Goal: Task Accomplishment & Management: Complete application form

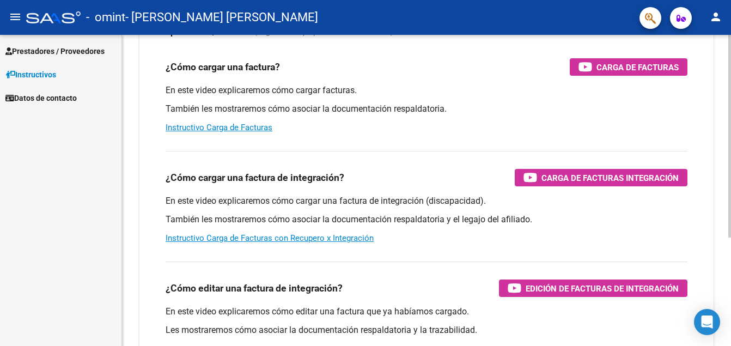
scroll to position [105, 0]
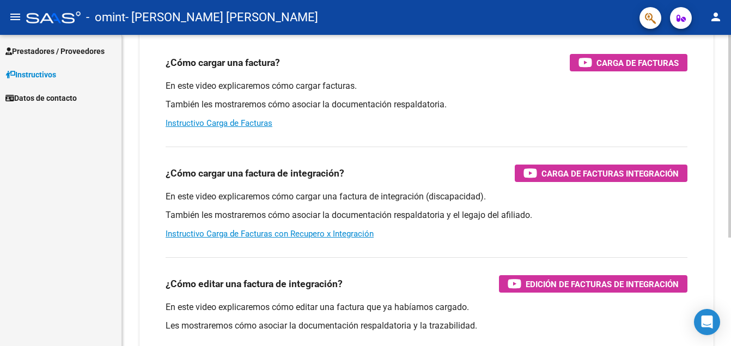
click at [731, 156] on html "menu - omint - [PERSON_NAME] [PERSON_NAME] person Prestadores / Proveedores Fac…" at bounding box center [365, 173] width 731 height 346
click at [315, 233] on link "Instructivo Carga de Facturas con Recupero x Integración" at bounding box center [270, 234] width 208 height 10
click at [37, 51] on span "Prestadores / Proveedores" at bounding box center [54, 51] width 99 height 12
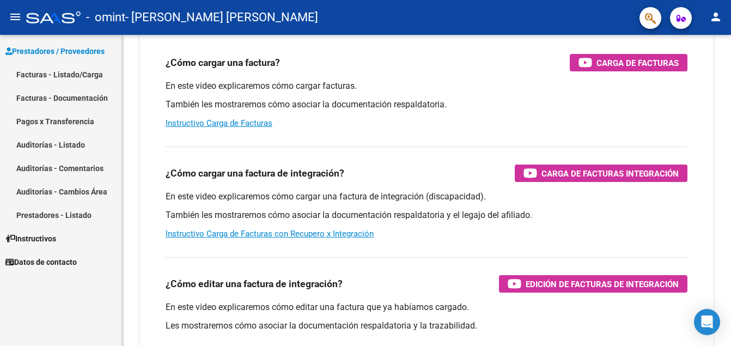
click at [47, 74] on link "Facturas - Listado/Carga" at bounding box center [60, 74] width 121 height 23
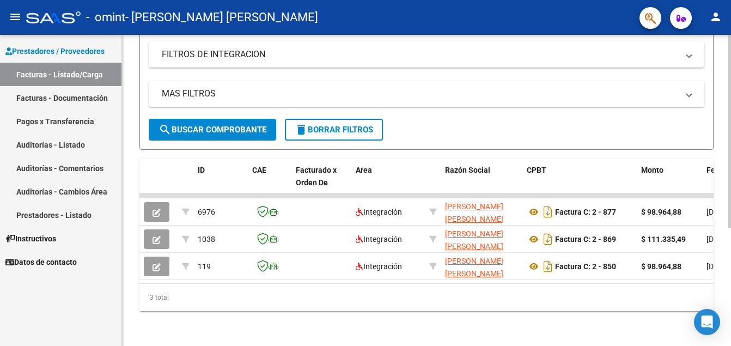
scroll to position [189, 0]
click at [731, 165] on html "menu - omint - [PERSON_NAME] [PERSON_NAME] person Prestadores / Proveedores Fac…" at bounding box center [365, 173] width 731 height 346
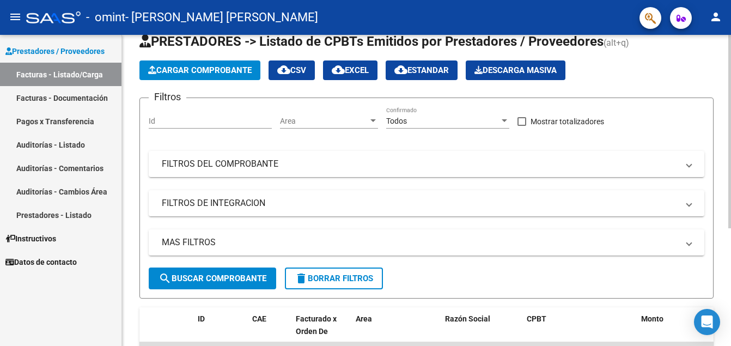
scroll to position [16, 0]
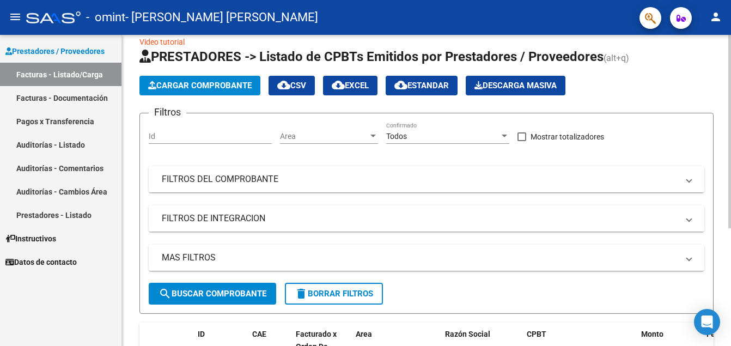
click at [717, 71] on div "Video tutorial PRESTADORES -> Listado de CPBTs Emitidos por Prestadores / Prove…" at bounding box center [428, 264] width 612 height 491
click at [191, 89] on span "Cargar Comprobante" at bounding box center [200, 86] width 104 height 10
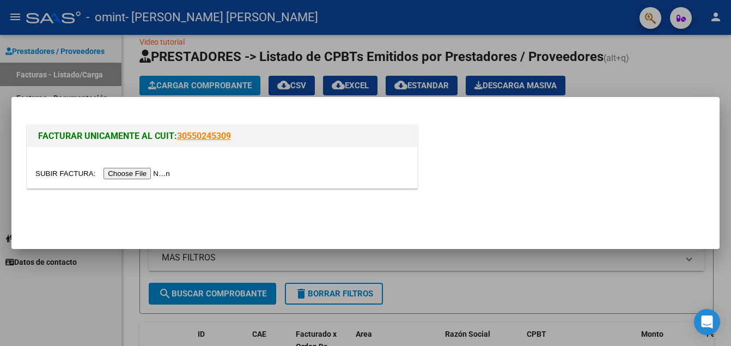
click at [148, 174] on input "file" at bounding box center [104, 173] width 138 height 11
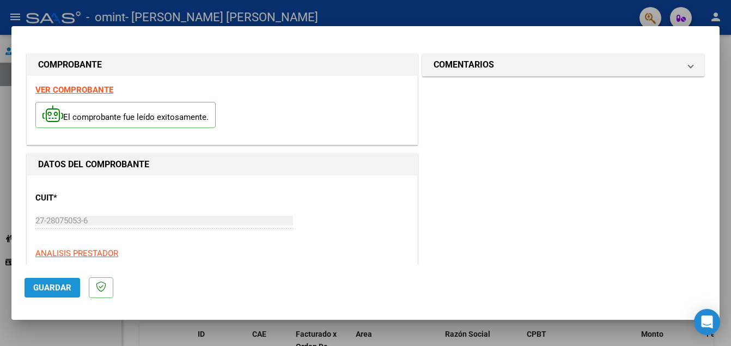
click at [66, 293] on button "Guardar" at bounding box center [53, 288] width 56 height 20
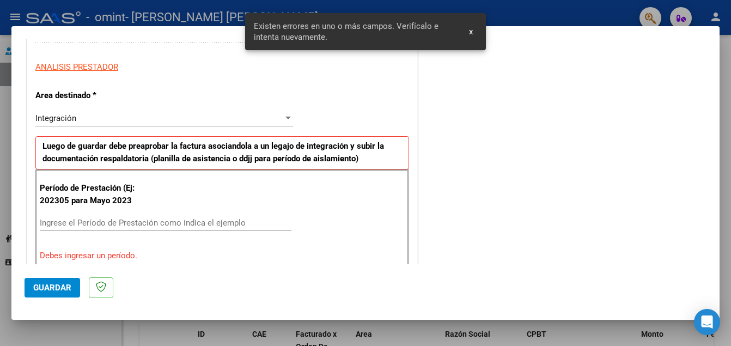
scroll to position [247, 0]
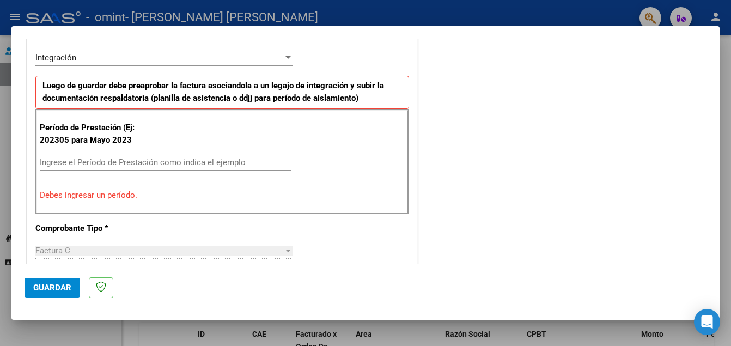
click at [136, 162] on input "Ingrese el Período de Prestación como indica el ejemplo" at bounding box center [166, 162] width 252 height 10
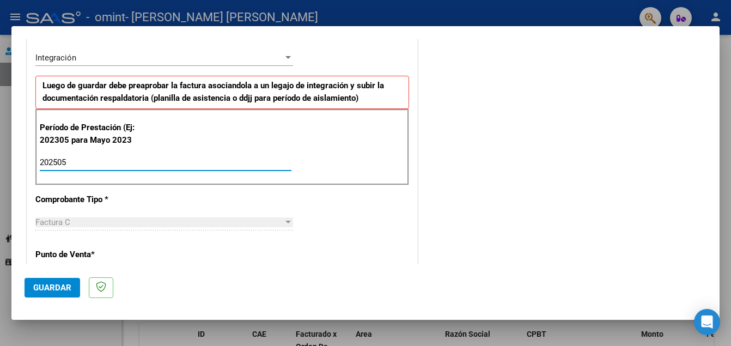
type input "202505"
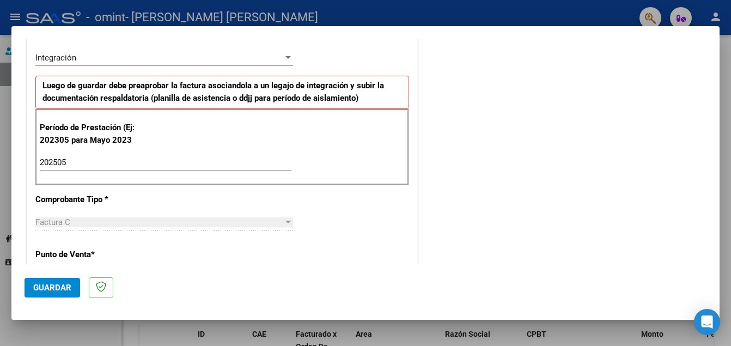
click at [58, 223] on span "Factura C" at bounding box center [52, 222] width 35 height 10
click at [286, 223] on div at bounding box center [287, 222] width 5 height 3
click at [53, 292] on span "Guardar" at bounding box center [52, 288] width 38 height 10
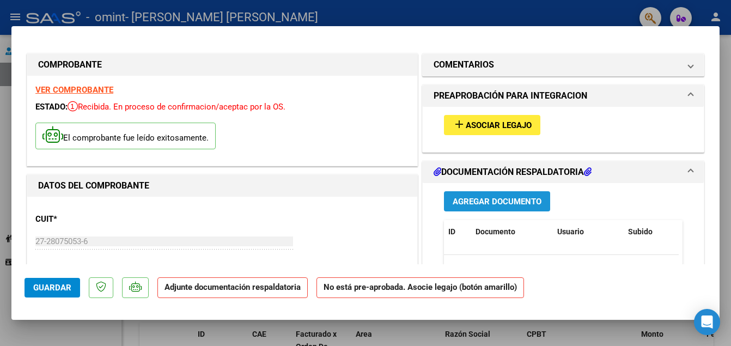
click at [482, 202] on span "Agregar Documento" at bounding box center [497, 202] width 89 height 10
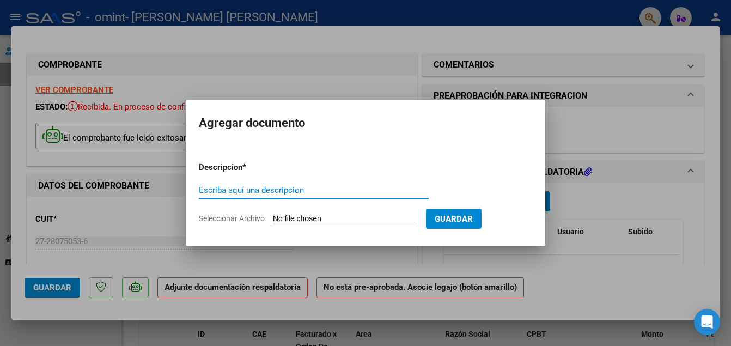
click at [713, 229] on div at bounding box center [365, 173] width 731 height 346
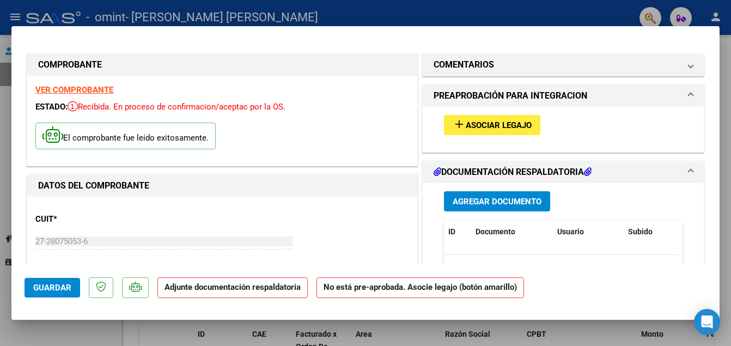
click at [588, 169] on icon at bounding box center [588, 171] width 8 height 9
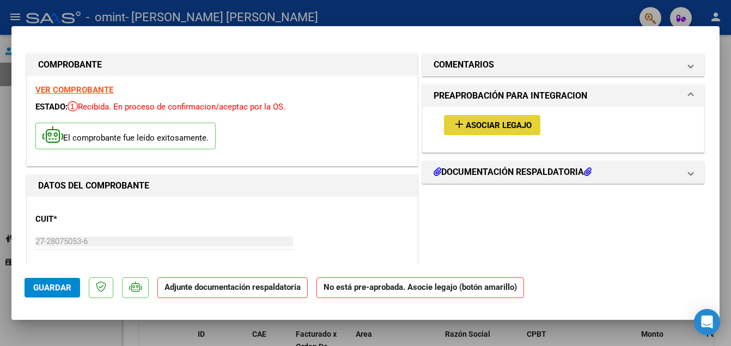
click at [459, 122] on mat-icon "add" at bounding box center [459, 124] width 13 height 13
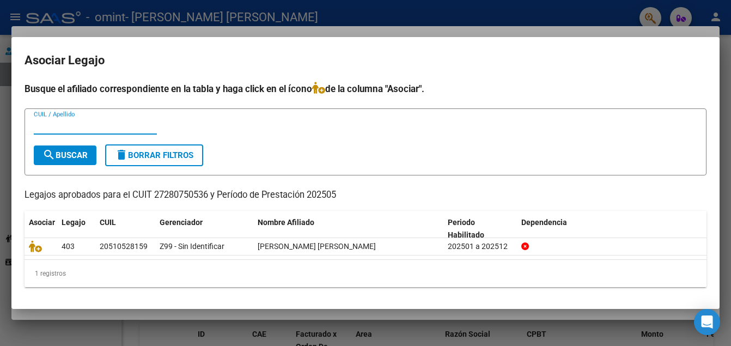
click at [596, 14] on div at bounding box center [365, 173] width 731 height 346
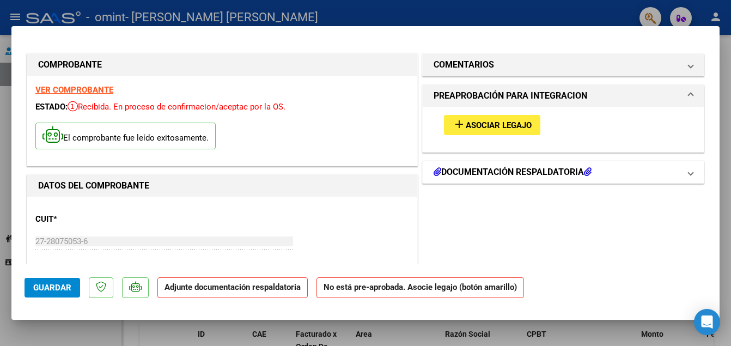
click at [584, 169] on icon at bounding box center [588, 171] width 8 height 9
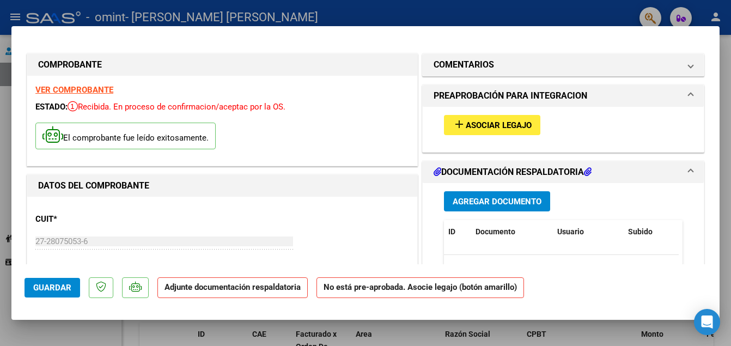
click at [512, 199] on span "Agregar Documento" at bounding box center [497, 202] width 89 height 10
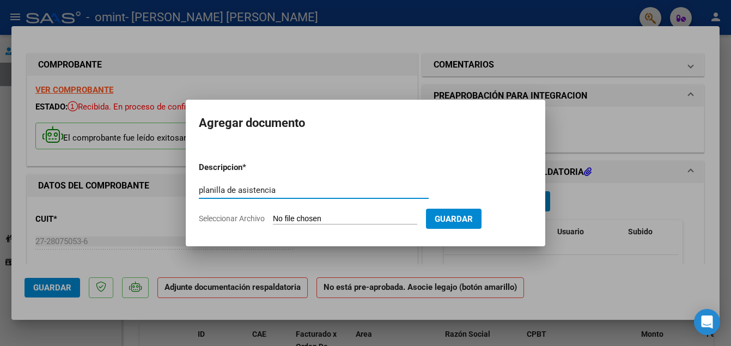
type input "planilla de asistencia"
click at [442, 217] on span "Guardar" at bounding box center [454, 219] width 38 height 10
click at [303, 221] on input "Seleccionar Archivo" at bounding box center [345, 219] width 144 height 10
type input "C:\fakepath\planilla de asistencia [PERSON_NAME]pdf"
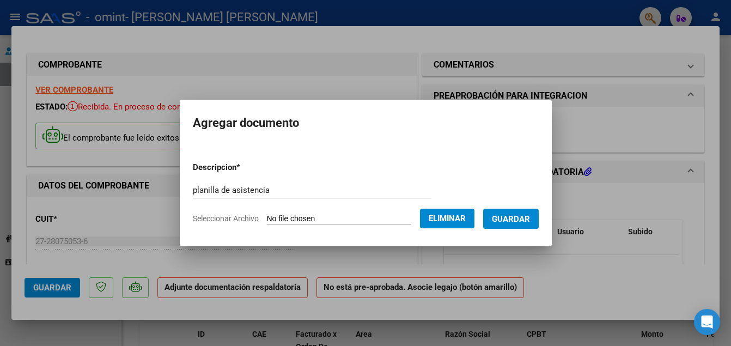
click at [516, 221] on span "Guardar" at bounding box center [511, 219] width 38 height 10
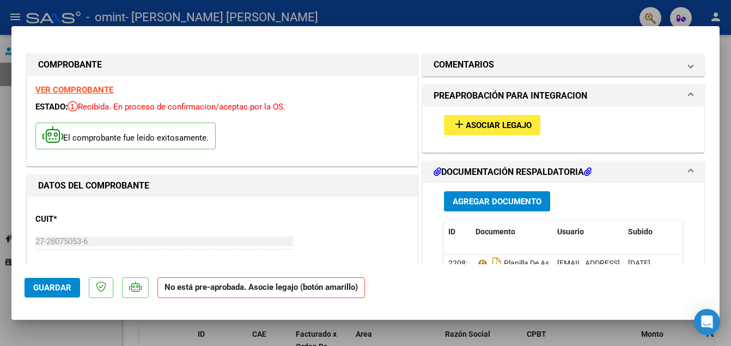
click at [504, 127] on span "Asociar Legajo" at bounding box center [499, 125] width 66 height 10
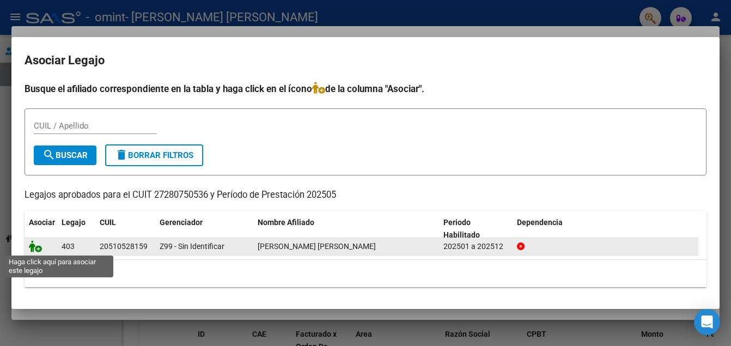
click at [34, 249] on icon at bounding box center [35, 246] width 13 height 12
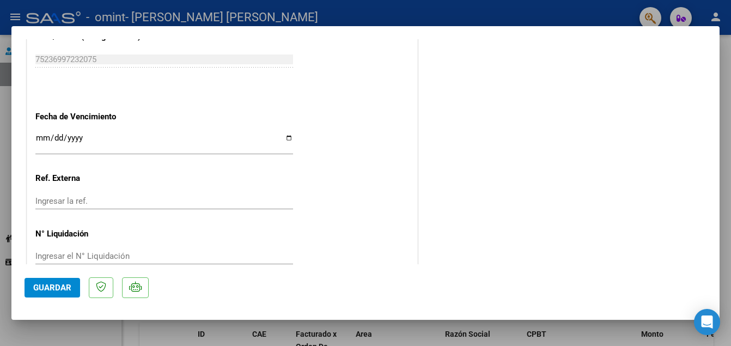
scroll to position [750, 0]
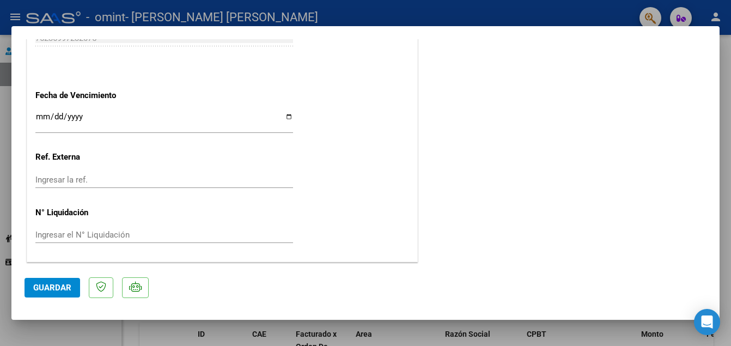
click at [80, 110] on div "Ingresar la fecha" at bounding box center [164, 121] width 258 height 23
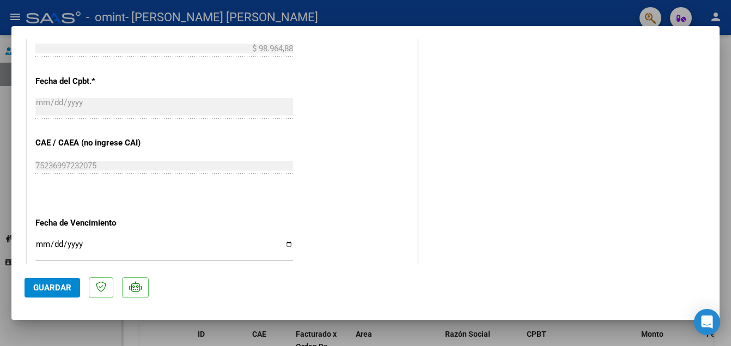
scroll to position [638, 0]
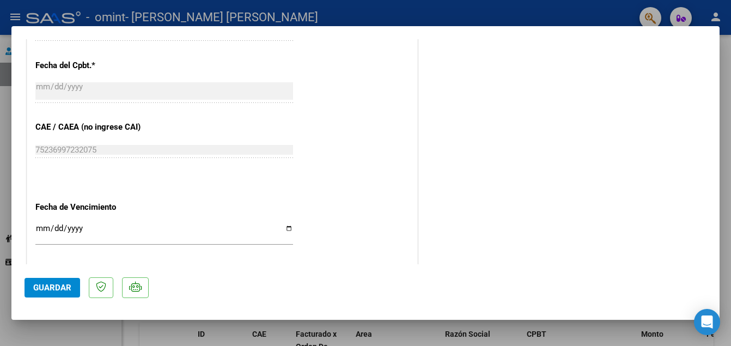
click at [40, 229] on input "Ingresar la fecha" at bounding box center [164, 232] width 258 height 17
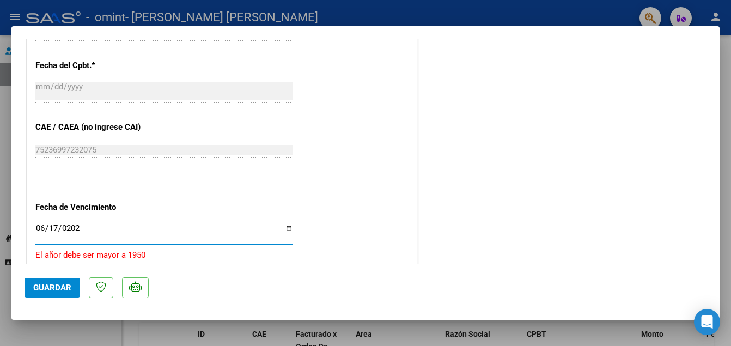
type input "[DATE]"
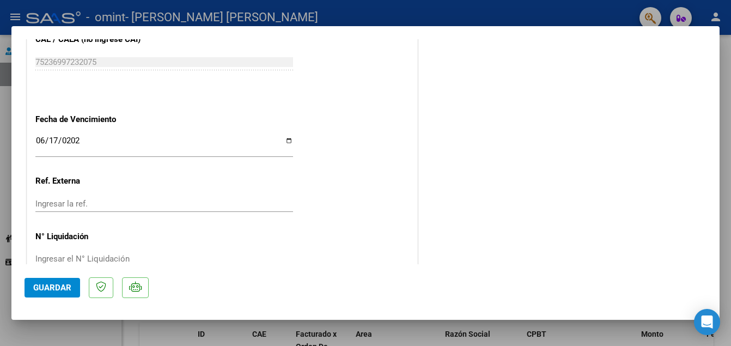
scroll to position [750, 0]
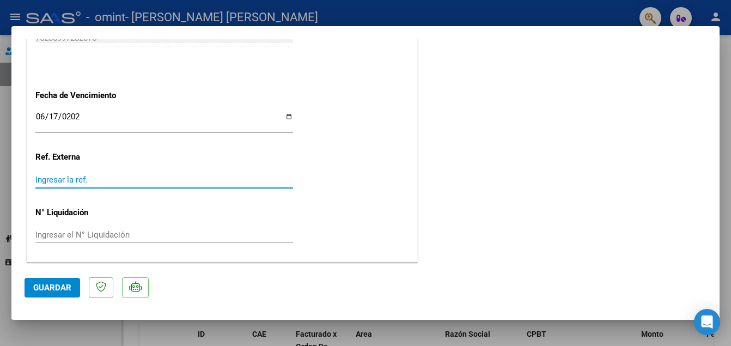
click at [78, 177] on input "Ingresar la ref." at bounding box center [164, 180] width 258 height 10
click at [80, 232] on input "Ingresar el N° Liquidación" at bounding box center [164, 235] width 258 height 10
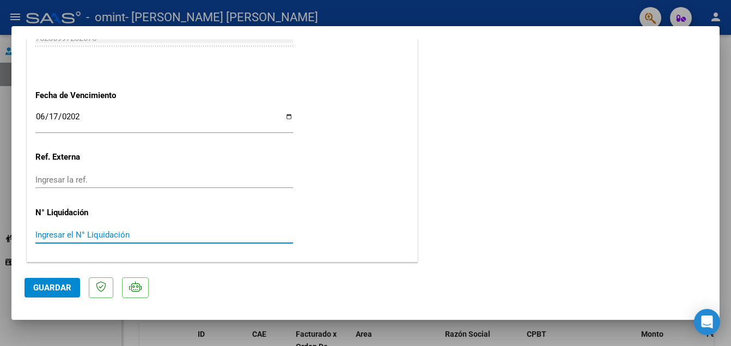
click at [63, 286] on span "Guardar" at bounding box center [52, 288] width 38 height 10
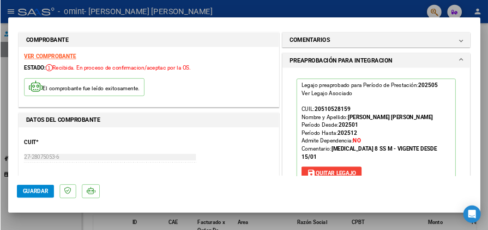
scroll to position [0, 0]
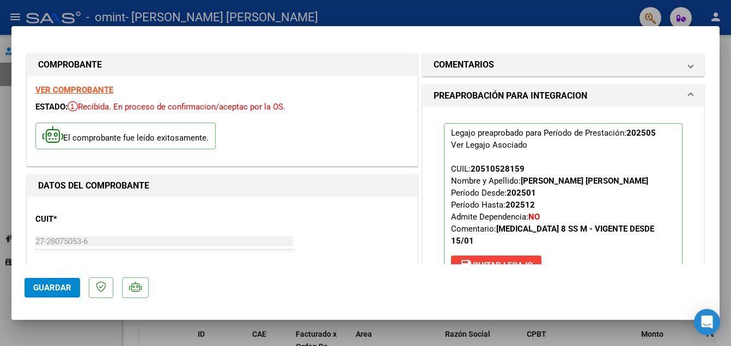
click at [594, 15] on div at bounding box center [365, 173] width 731 height 346
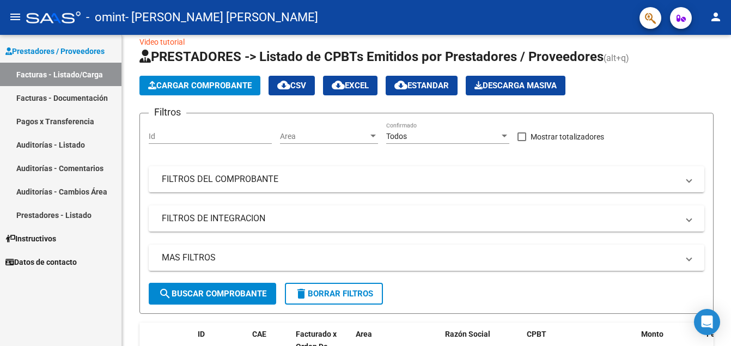
click at [47, 72] on link "Facturas - Listado/Carga" at bounding box center [60, 74] width 121 height 23
click at [76, 73] on link "Facturas - Listado/Carga" at bounding box center [60, 74] width 121 height 23
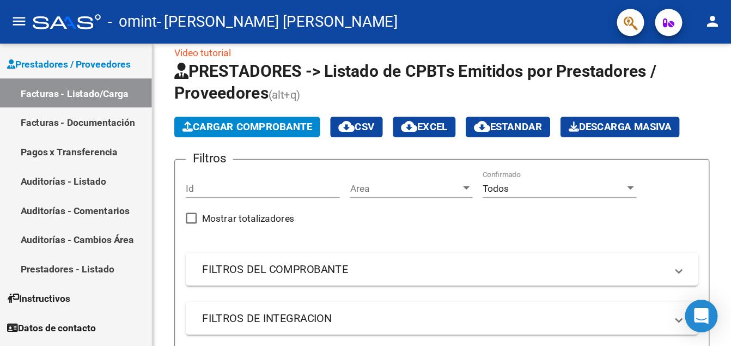
scroll to position [16, 0]
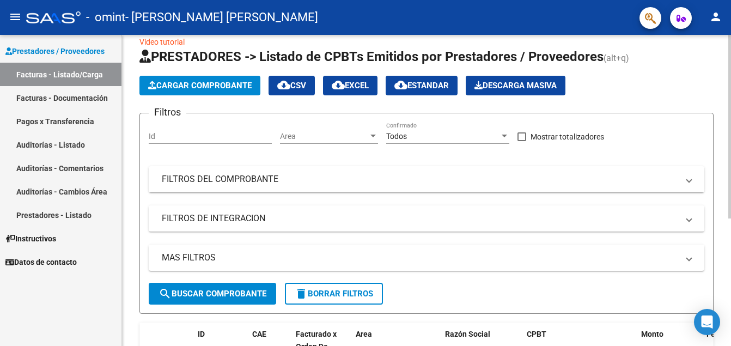
click at [729, 69] on div at bounding box center [729, 137] width 3 height 184
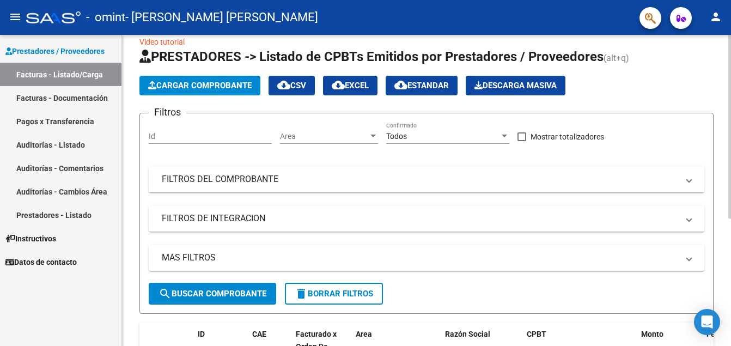
click at [729, 69] on div at bounding box center [729, 137] width 3 height 184
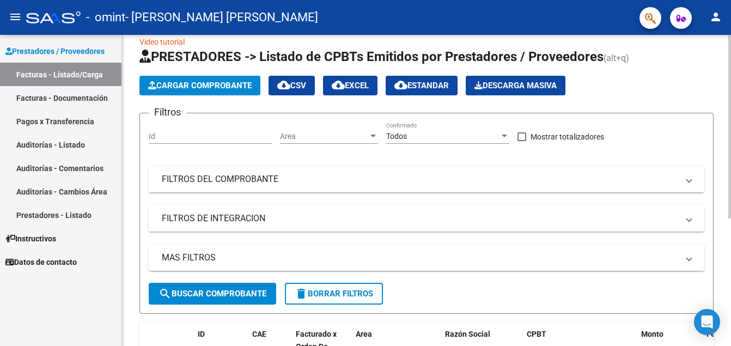
click at [729, 69] on div at bounding box center [729, 137] width 3 height 184
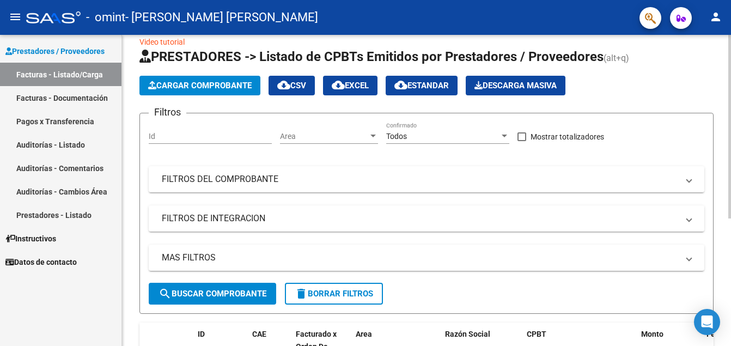
click at [729, 69] on div at bounding box center [729, 137] width 3 height 184
click at [728, 45] on div at bounding box center [729, 137] width 3 height 184
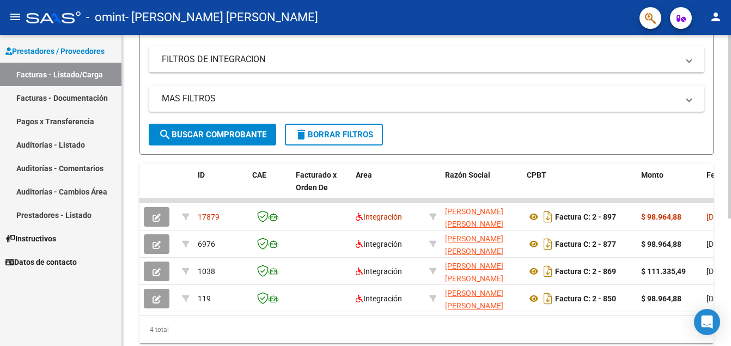
scroll to position [180, 0]
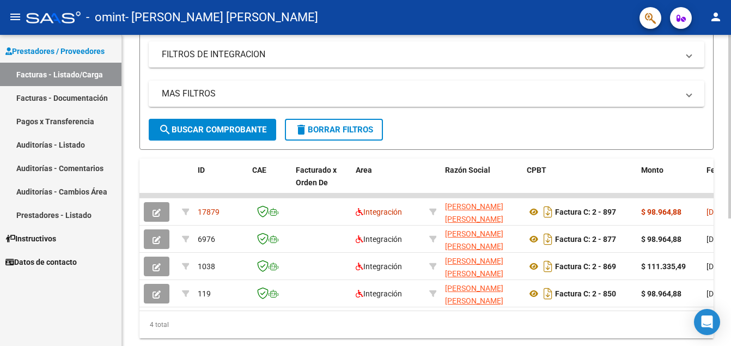
click at [729, 160] on div at bounding box center [729, 237] width 3 height 184
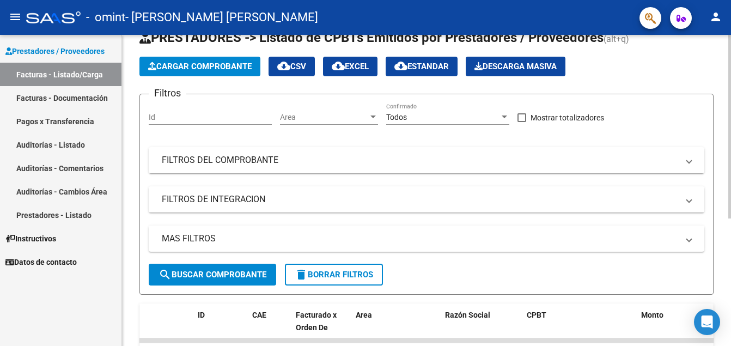
scroll to position [21, 0]
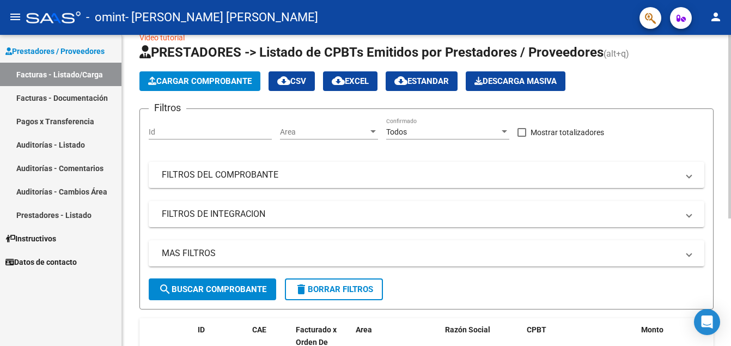
click at [720, 87] on div "Video tutorial PRESTADORES -> Listado de CPBTs Emitidos por Prestadores / Prove…" at bounding box center [428, 273] width 612 height 519
click at [190, 81] on span "Cargar Comprobante" at bounding box center [200, 81] width 104 height 10
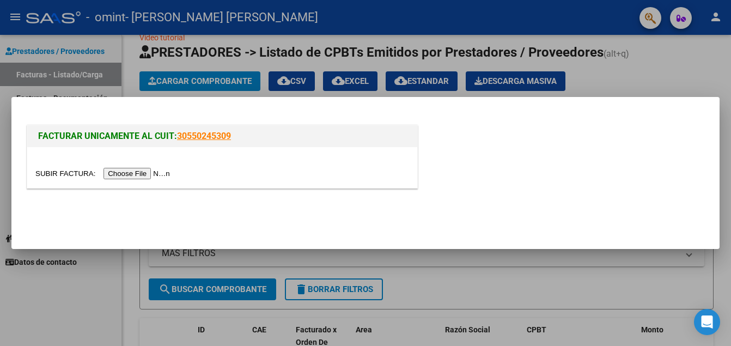
click at [138, 172] on input "file" at bounding box center [104, 173] width 138 height 11
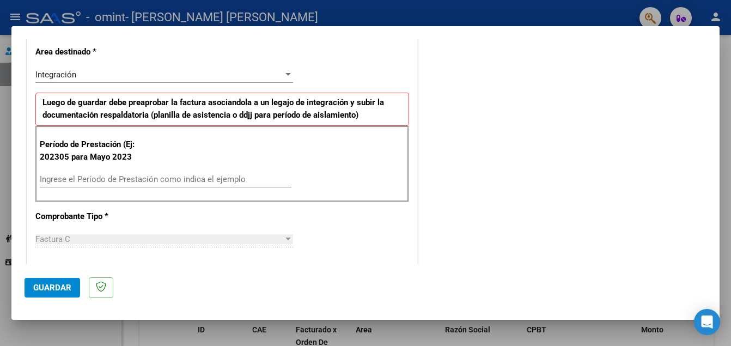
scroll to position [238, 0]
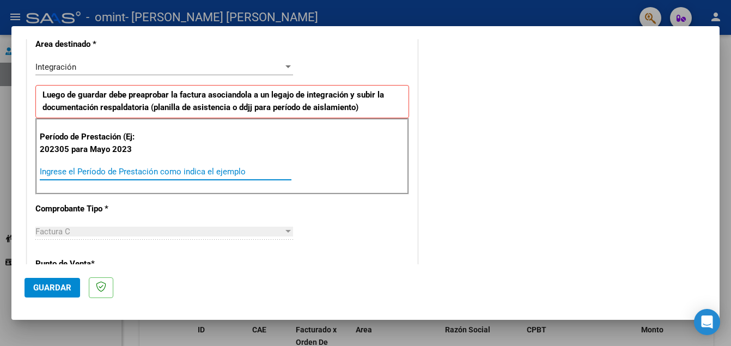
click at [132, 171] on input "Ingrese el Período de Prestación como indica el ejemplo" at bounding box center [166, 172] width 252 height 10
type input "202506"
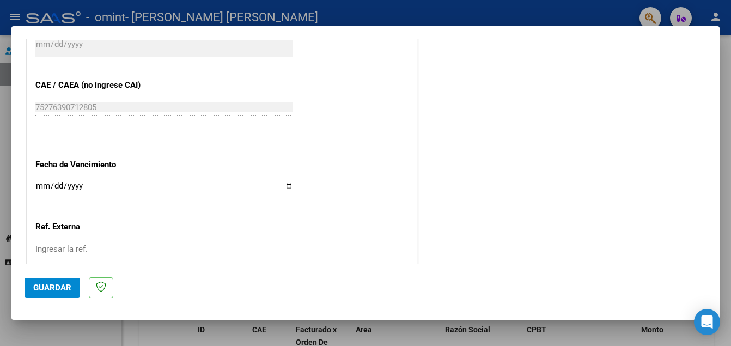
scroll to position [647, 0]
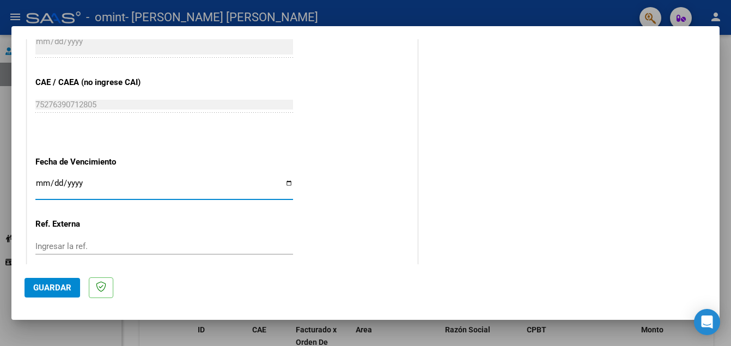
click at [47, 185] on input "Ingresar la fecha" at bounding box center [164, 187] width 258 height 17
type input "[DATE]"
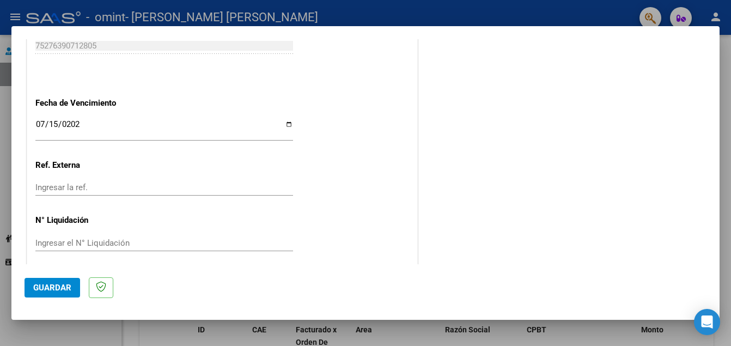
scroll to position [713, 0]
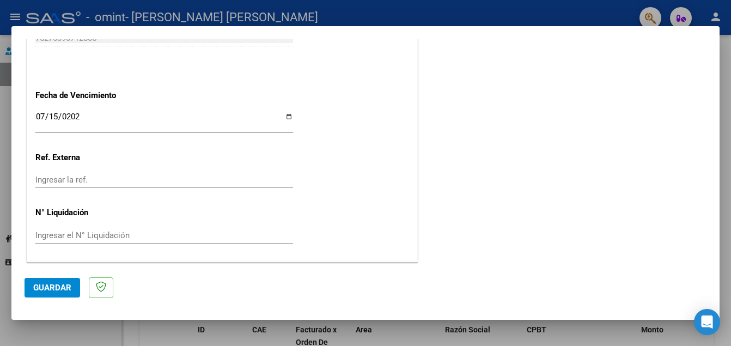
click at [59, 288] on span "Guardar" at bounding box center [52, 288] width 38 height 10
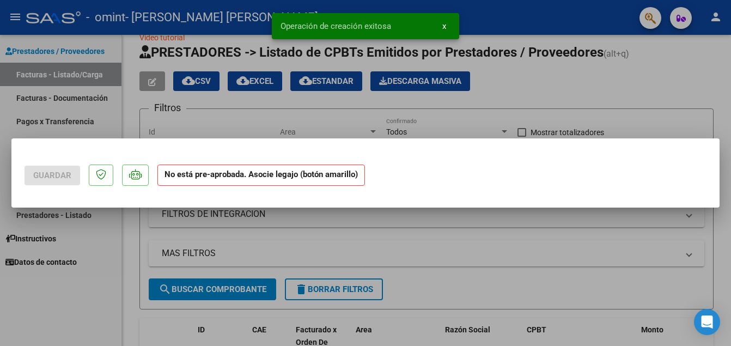
scroll to position [0, 0]
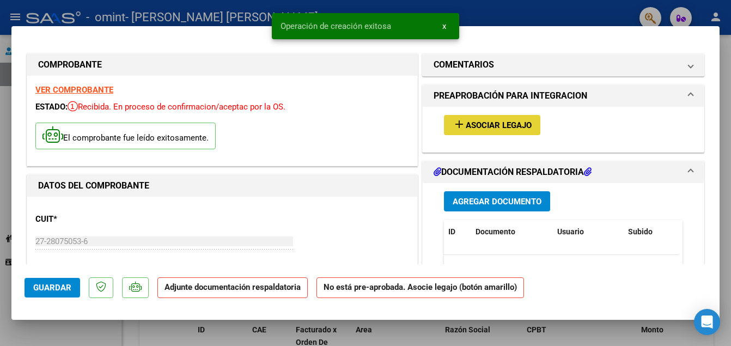
click at [488, 121] on span "Asociar Legajo" at bounding box center [499, 125] width 66 height 10
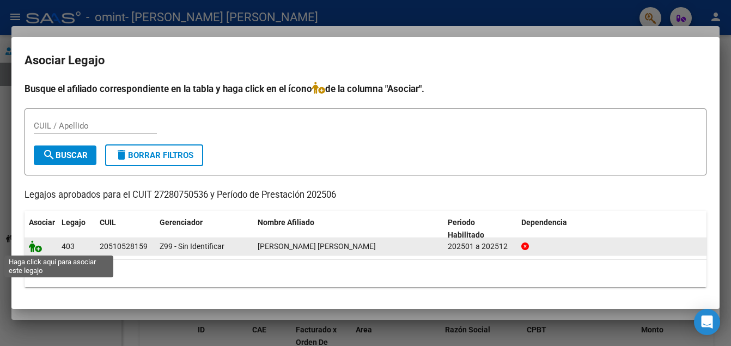
click at [34, 247] on icon at bounding box center [35, 246] width 13 height 12
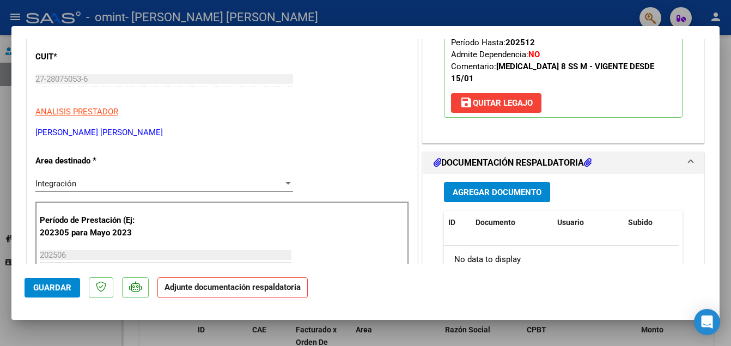
scroll to position [160, 0]
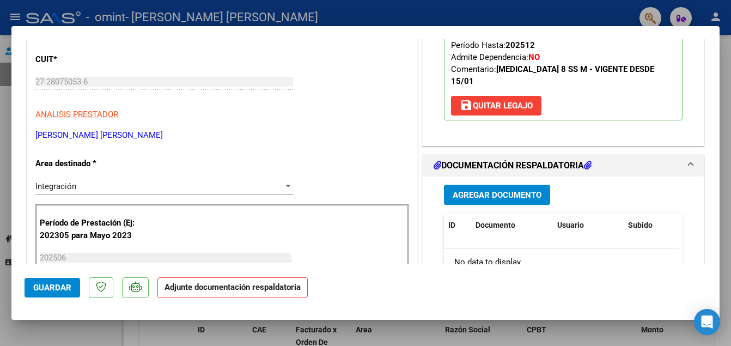
click at [587, 162] on icon at bounding box center [588, 165] width 8 height 9
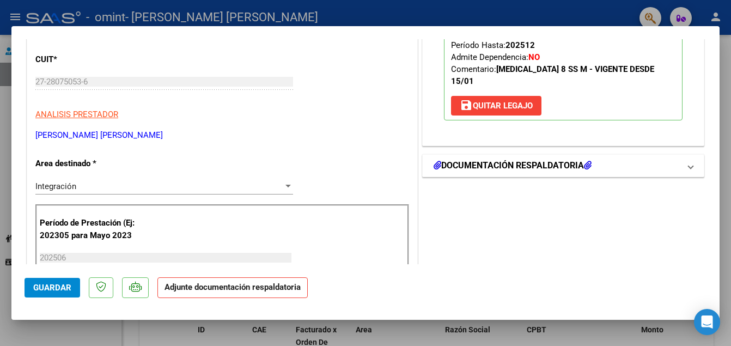
click at [580, 165] on h1 "DOCUMENTACIÓN RESPALDATORIA" at bounding box center [513, 165] width 158 height 13
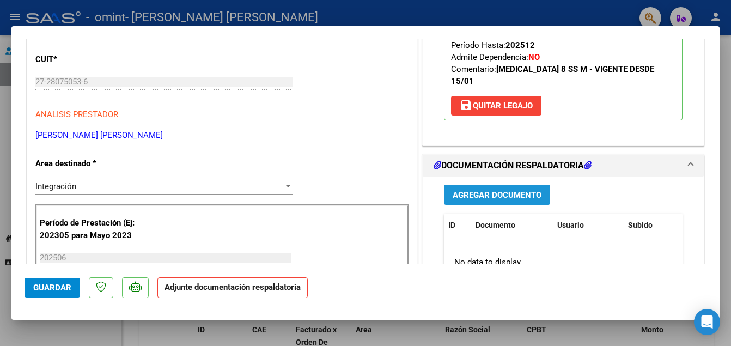
click at [488, 193] on span "Agregar Documento" at bounding box center [497, 195] width 89 height 10
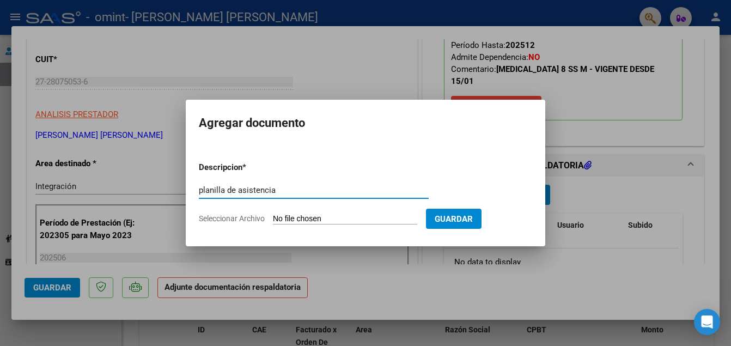
type input "planilla de asistencia"
click at [443, 223] on span "Guardar" at bounding box center [454, 219] width 38 height 10
click at [332, 218] on input "Seleccionar Archivo" at bounding box center [345, 219] width 144 height 10
type input "C:\fakepath\planilla de asistencia [PERSON_NAME].pdf"
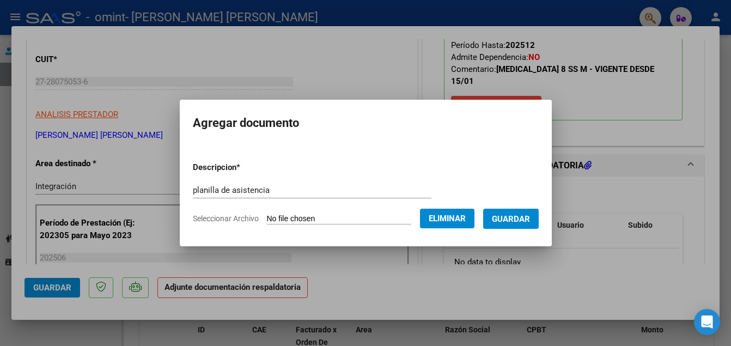
click at [504, 222] on span "Guardar" at bounding box center [511, 219] width 38 height 10
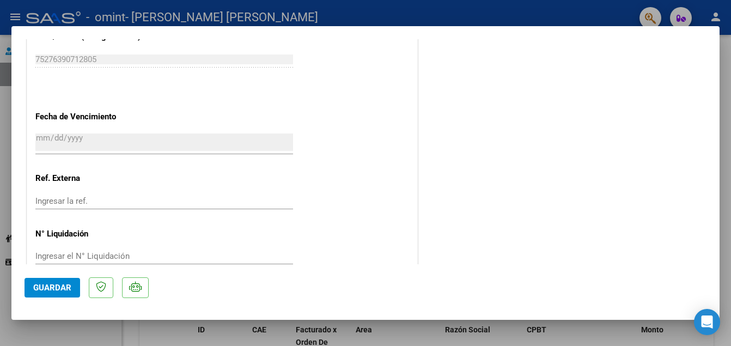
scroll to position [750, 0]
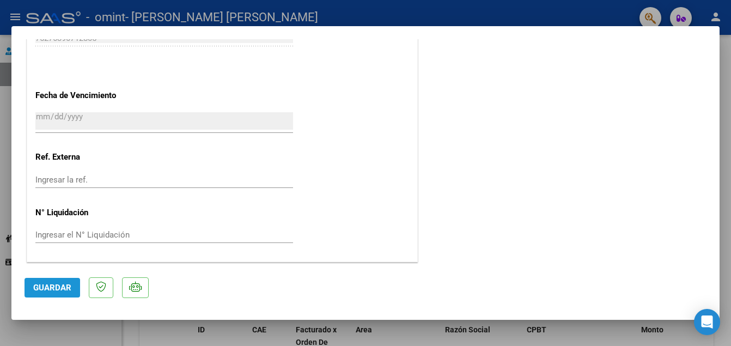
click at [62, 287] on span "Guardar" at bounding box center [52, 288] width 38 height 10
click at [55, 294] on button "Guardar" at bounding box center [53, 288] width 56 height 20
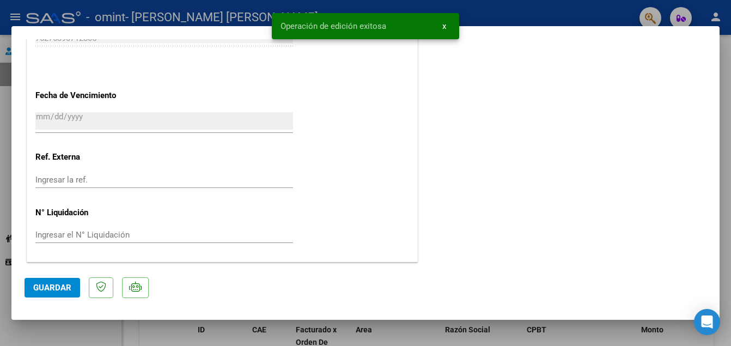
click at [723, 46] on div at bounding box center [365, 173] width 731 height 346
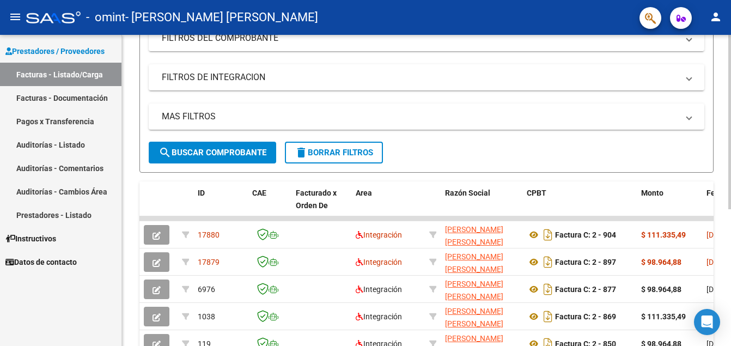
scroll to position [167, 0]
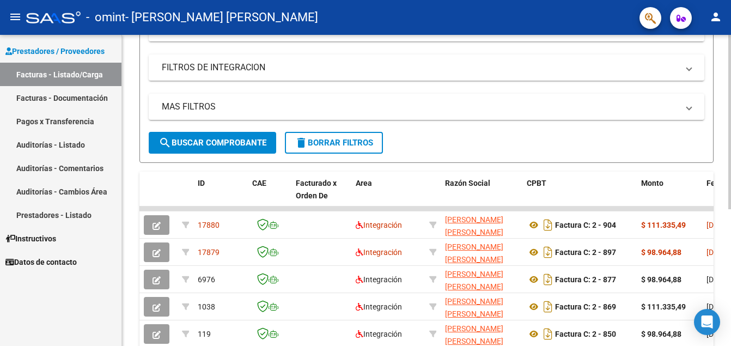
click at [731, 145] on html "menu - omint - [PERSON_NAME] [PERSON_NAME] person Prestadores / Proveedores Fac…" at bounding box center [365, 173] width 731 height 346
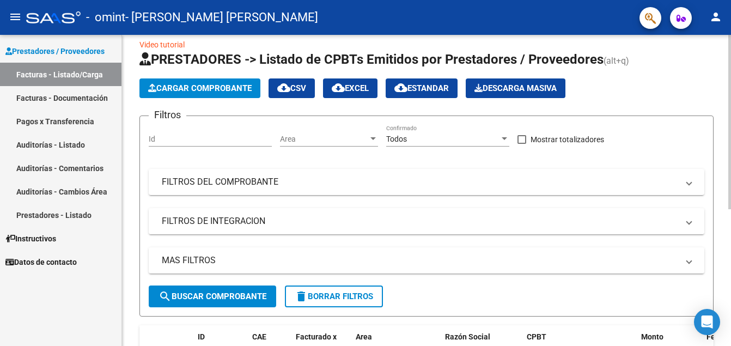
scroll to position [12, 0]
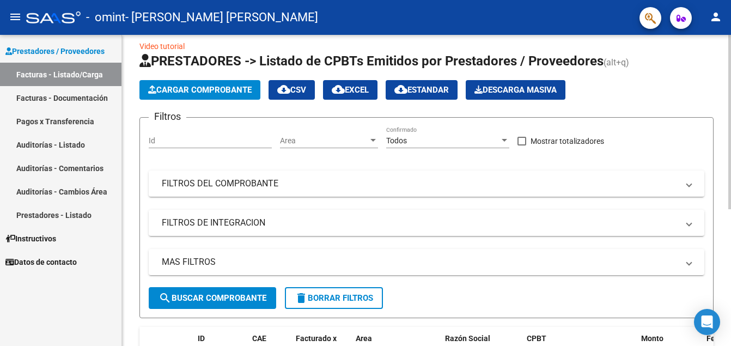
click at [729, 65] on div at bounding box center [729, 129] width 3 height 174
click at [187, 89] on span "Cargar Comprobante" at bounding box center [200, 90] width 104 height 10
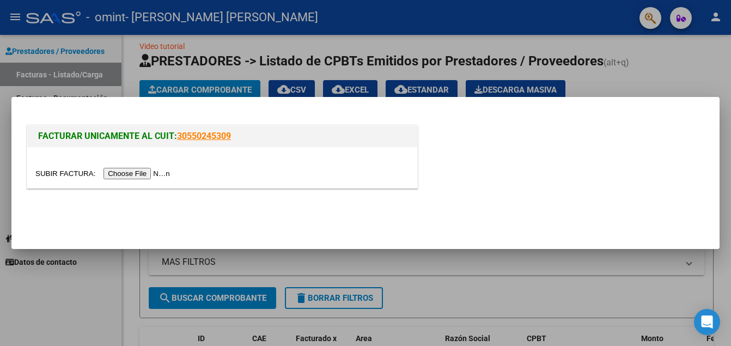
click at [133, 170] on input "file" at bounding box center [104, 173] width 138 height 11
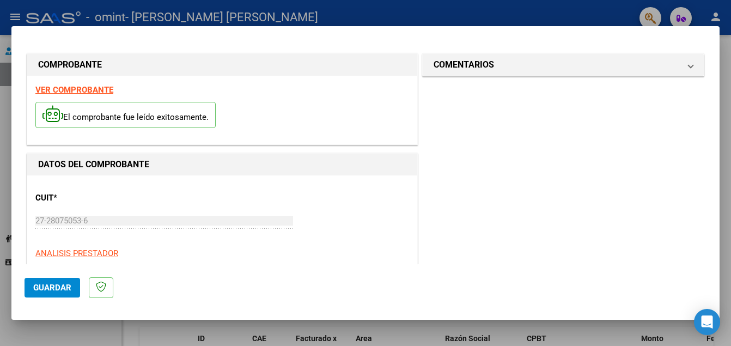
click at [62, 288] on span "Guardar" at bounding box center [52, 288] width 38 height 10
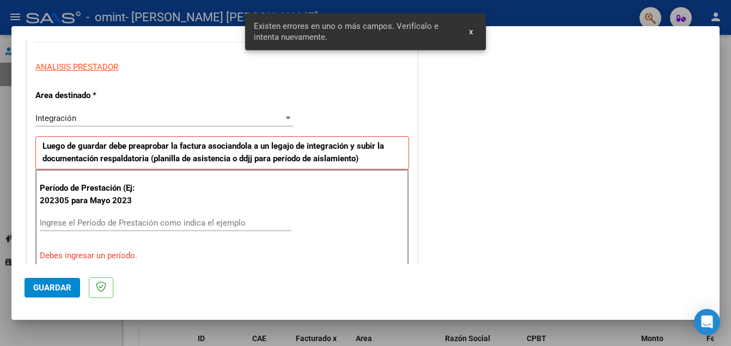
scroll to position [247, 0]
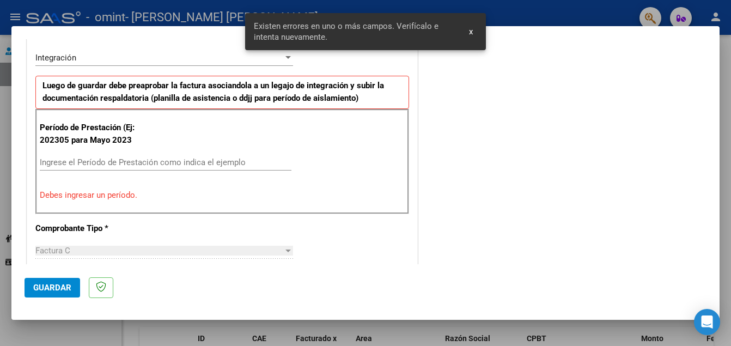
click at [86, 165] on input "Ingrese el Período de Prestación como indica el ejemplo" at bounding box center [166, 162] width 252 height 10
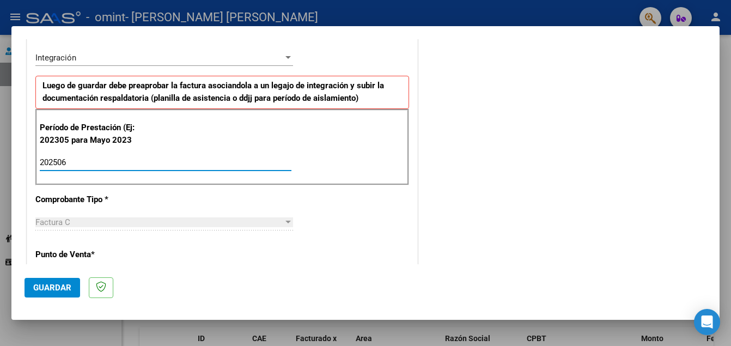
type input "202506"
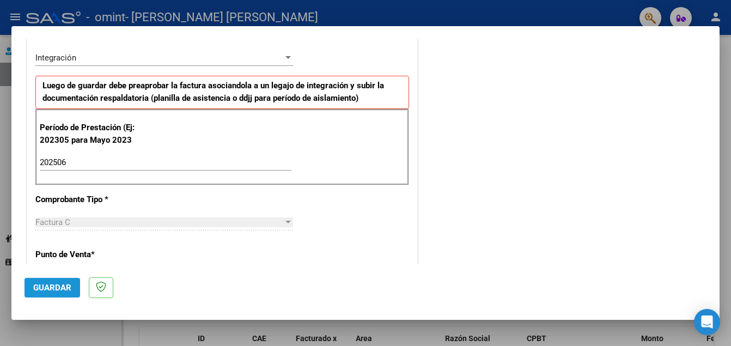
click at [56, 288] on span "Guardar" at bounding box center [52, 288] width 38 height 10
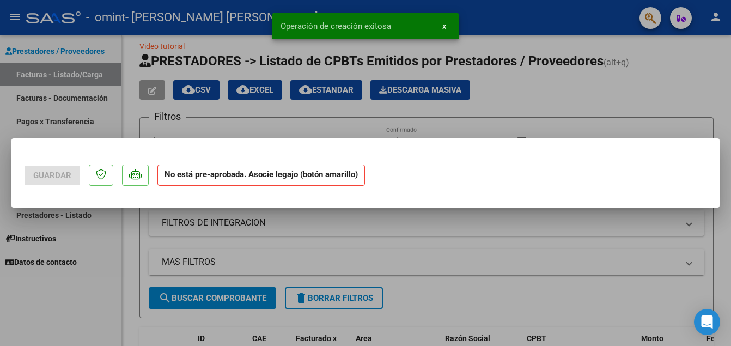
scroll to position [0, 0]
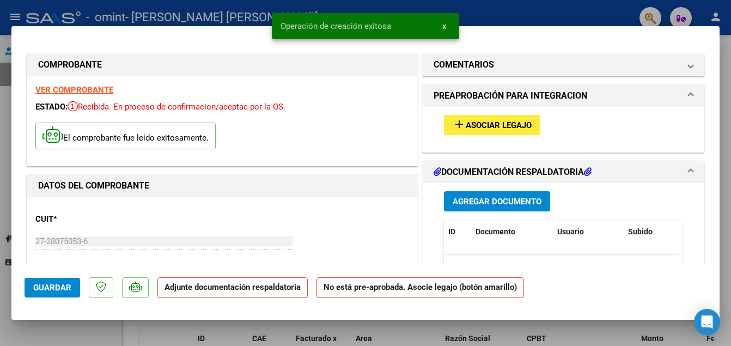
click at [457, 126] on mat-icon "add" at bounding box center [459, 124] width 13 height 13
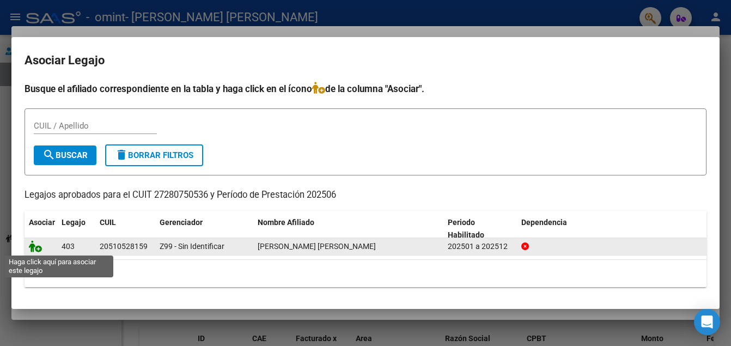
click at [35, 249] on icon at bounding box center [35, 246] width 13 height 12
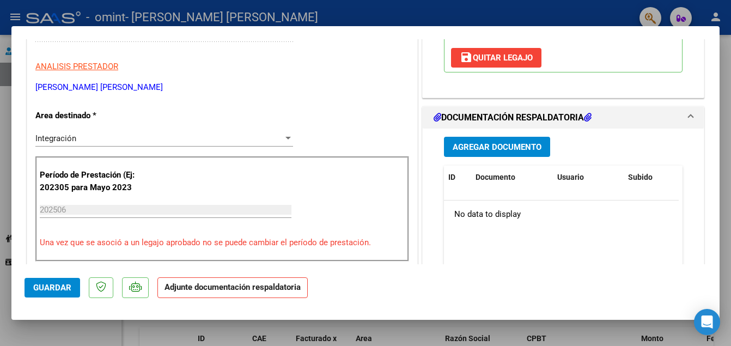
scroll to position [218, 0]
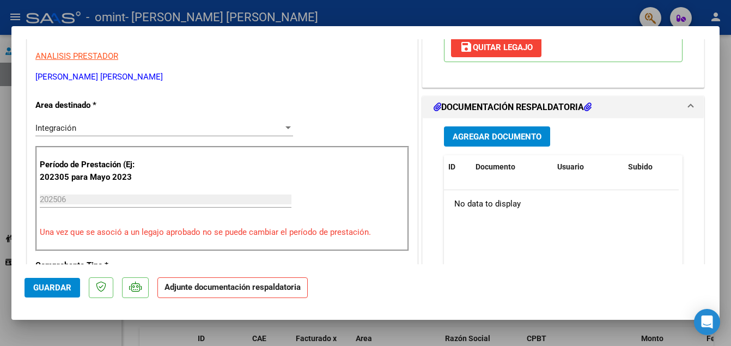
click at [528, 135] on span "Agregar Documento" at bounding box center [497, 137] width 89 height 10
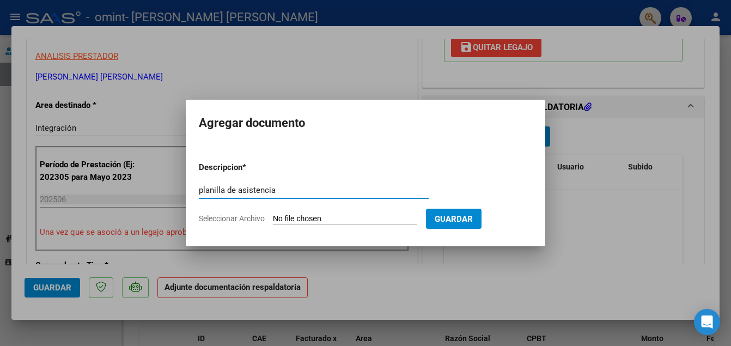
type input "planilla de asistencia"
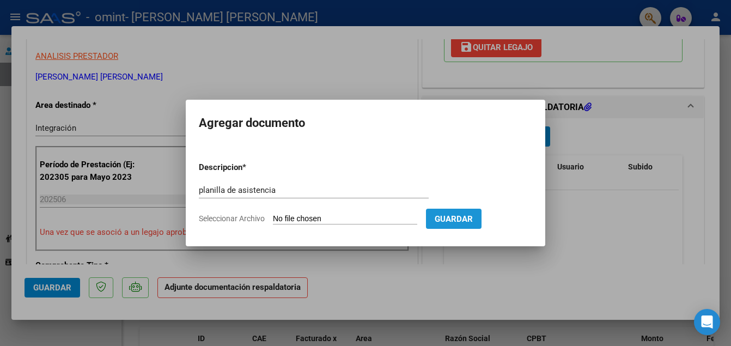
click at [459, 215] on span "Guardar" at bounding box center [454, 219] width 38 height 10
click at [441, 221] on span "Guardar" at bounding box center [454, 219] width 38 height 10
click at [355, 220] on input "Seleccionar Archivo" at bounding box center [345, 219] width 144 height 10
type input "C:\fakepath\planilla de asistencia [DATE] [PERSON_NAME]pdf"
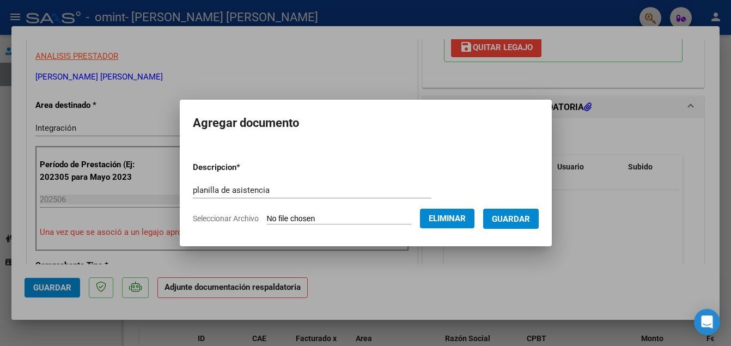
click at [526, 218] on span "Guardar" at bounding box center [511, 219] width 38 height 10
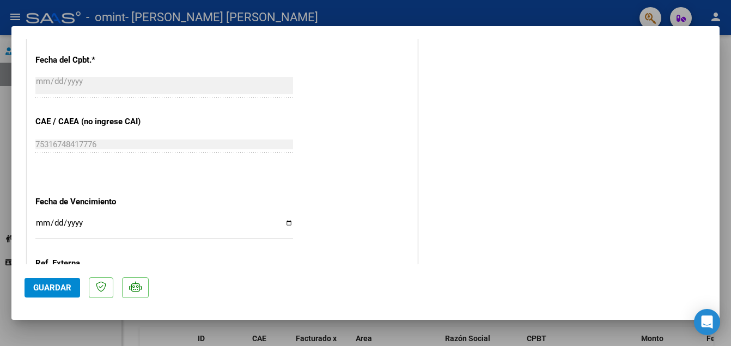
scroll to position [654, 0]
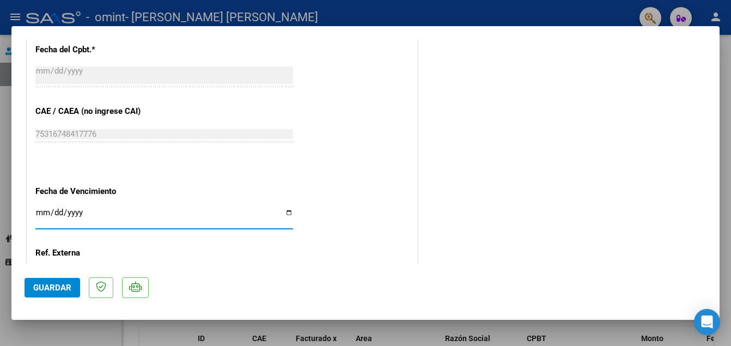
click at [41, 210] on input "Ingresar la fecha" at bounding box center [164, 216] width 258 height 17
type input "[DATE]"
click at [47, 288] on span "Guardar" at bounding box center [52, 288] width 38 height 10
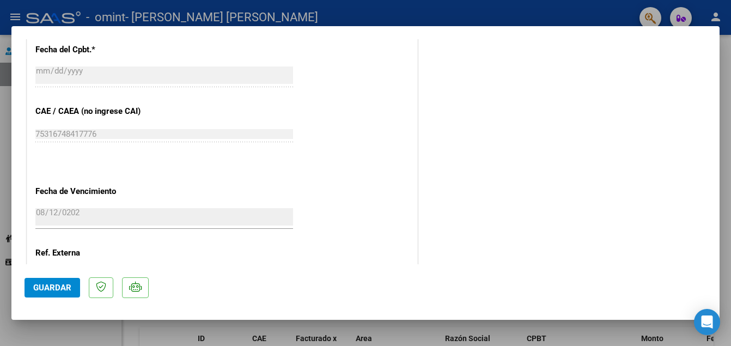
click at [47, 288] on span "Guardar" at bounding box center [52, 288] width 38 height 10
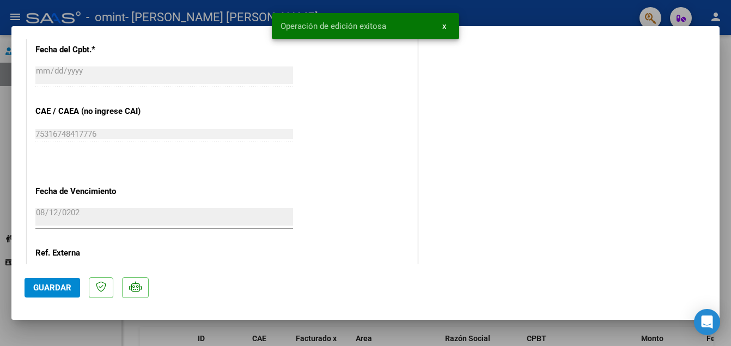
scroll to position [750, 0]
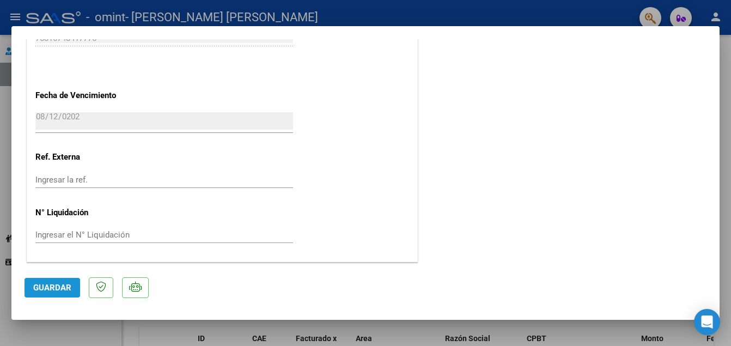
click at [60, 281] on button "Guardar" at bounding box center [53, 288] width 56 height 20
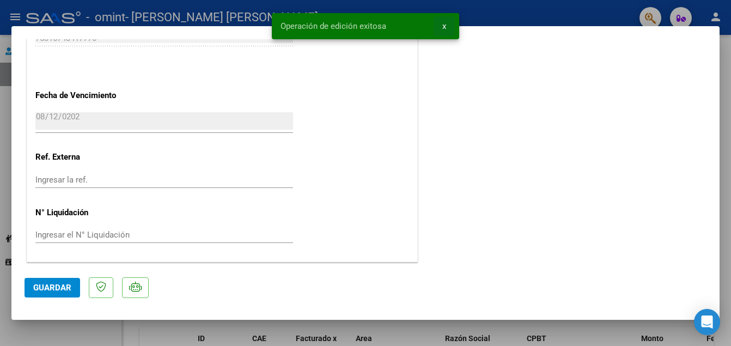
click at [442, 24] on span "x" at bounding box center [444, 26] width 4 height 10
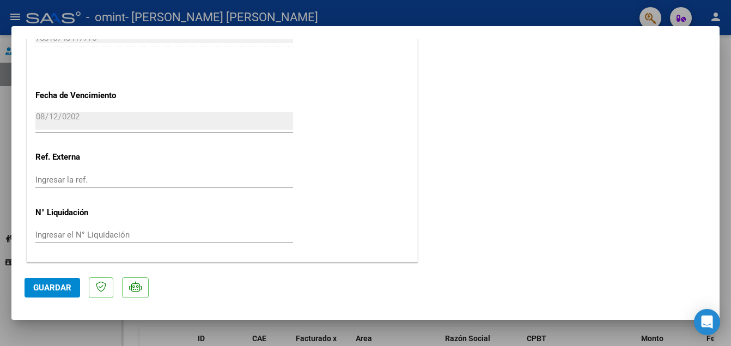
click at [497, 14] on div at bounding box center [365, 173] width 731 height 346
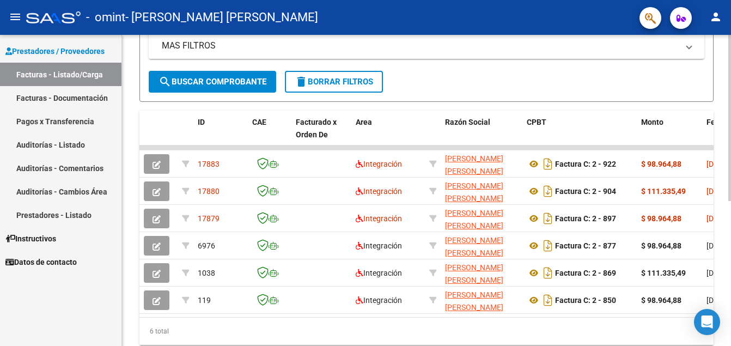
scroll to position [229, 0]
click at [731, 179] on div at bounding box center [729, 244] width 3 height 166
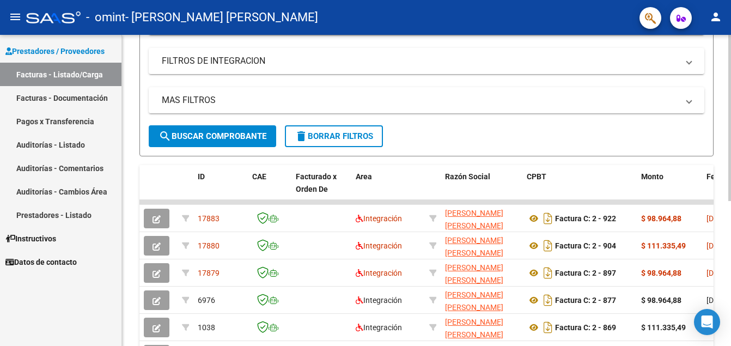
scroll to position [71, 0]
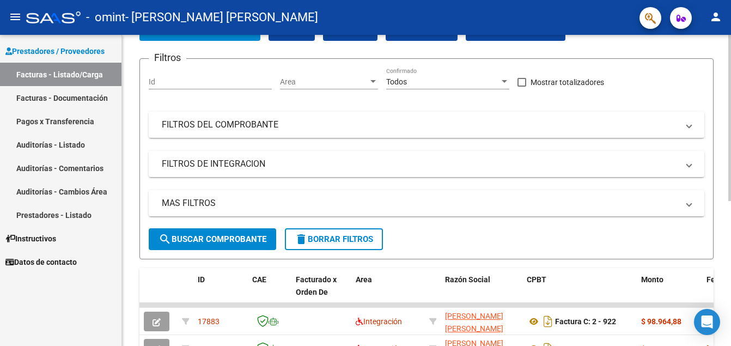
click at [723, 31] on div "menu - omint - [PERSON_NAME] [PERSON_NAME] person Prestadores / Proveedores Fac…" at bounding box center [365, 173] width 731 height 346
